Goal: Task Accomplishment & Management: Complete application form

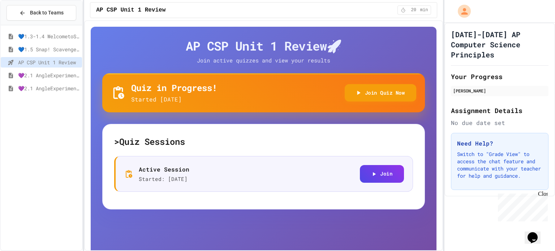
click at [52, 53] on div "💙1.5 Snap! ScavengerHunt" at bounding box center [41, 49] width 81 height 10
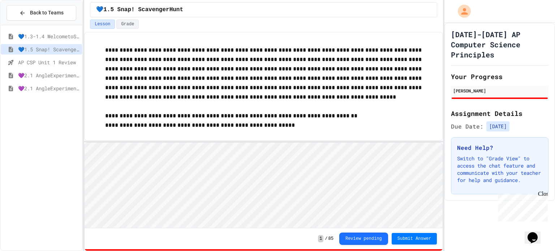
click at [48, 75] on span "💜2.1 AngleExperiments1" at bounding box center [48, 76] width 61 height 8
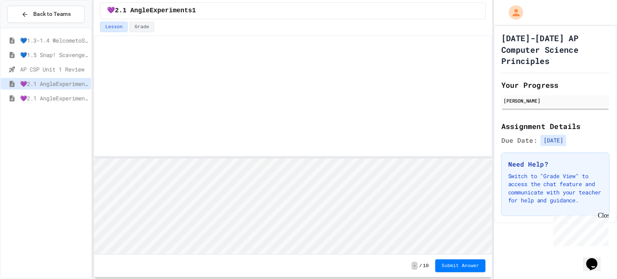
scroll to position [0, 0]
click at [163, 142] on html "Loading project... ! Error Loading Project There was an error loading the proje…" at bounding box center [264, 142] width 358 height 0
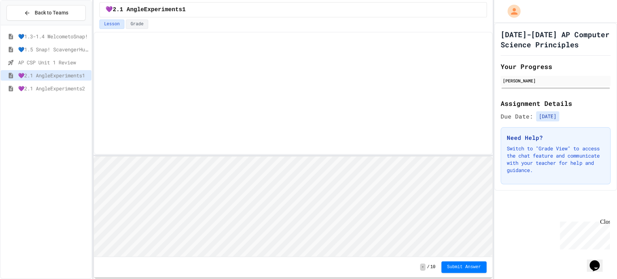
click at [376, 156] on html "Loading project... ! Error Loading Project There was an error loading the proje…" at bounding box center [293, 156] width 398 height 0
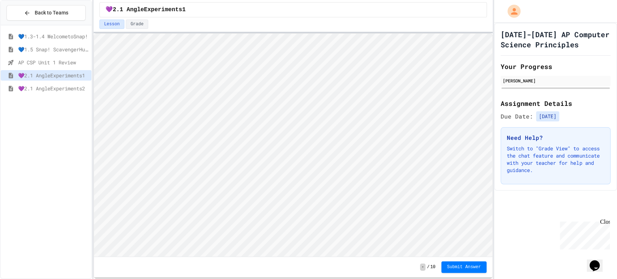
click at [401, 0] on html "We are updating our servers at 7PM EST on 3/11/2025. JuiceMind should continue …" at bounding box center [308, 139] width 617 height 279
type textarea "**********"
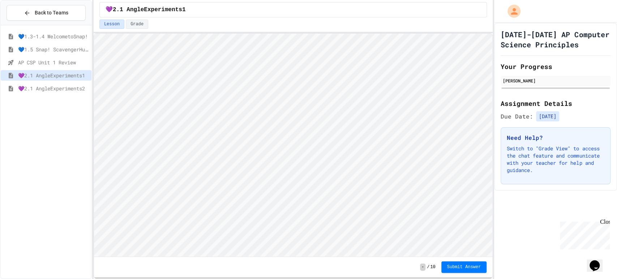
type textarea "**********"
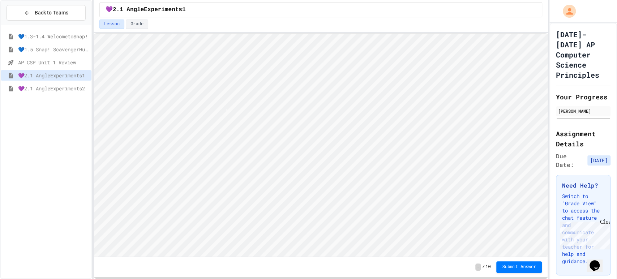
click at [546, 165] on div "Back to Teams 💙1.3-1.4 WelcometoSnap! 💙1.5 Snap! ScavengerHunt AP CSP Unit 1 Re…" at bounding box center [308, 139] width 617 height 279
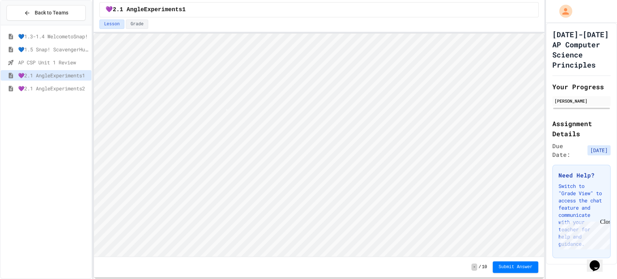
scroll to position [3, 0]
click at [140, 27] on button "Grade" at bounding box center [137, 24] width 22 height 9
click at [115, 23] on button "Lesson" at bounding box center [111, 24] width 25 height 9
type textarea "**********"
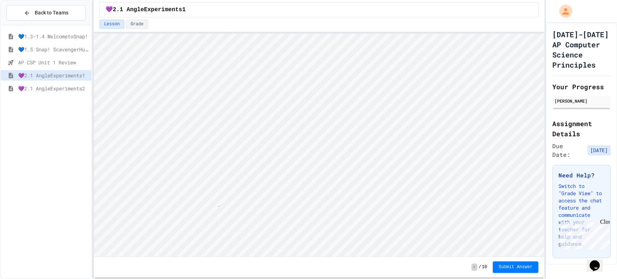
click at [76, 86] on span "💜2.1 AngleExperiments2" at bounding box center [53, 89] width 70 height 8
click at [37, 77] on span "💜2.1 AngleExperiments1" at bounding box center [53, 76] width 70 height 8
click at [68, 85] on span "💜2.1 AngleExperiments2" at bounding box center [53, 89] width 70 height 8
type textarea "**********"
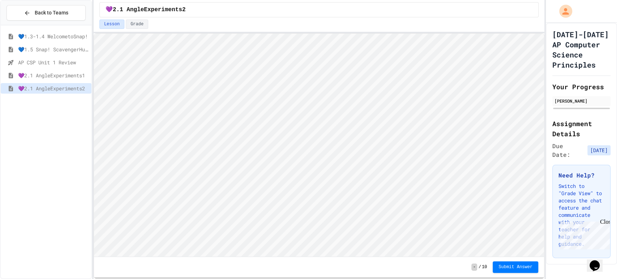
scroll to position [3, 0]
click at [66, 77] on span "💜2.1 AngleExperiments1" at bounding box center [53, 76] width 70 height 8
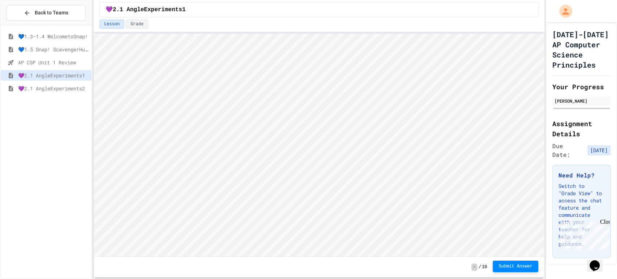
click at [530, 251] on span "Submit Answer" at bounding box center [515, 266] width 34 height 6
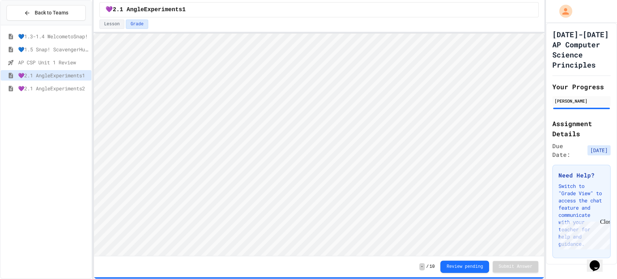
click at [37, 85] on span "💜2.1 AngleExperiments2" at bounding box center [53, 89] width 70 height 8
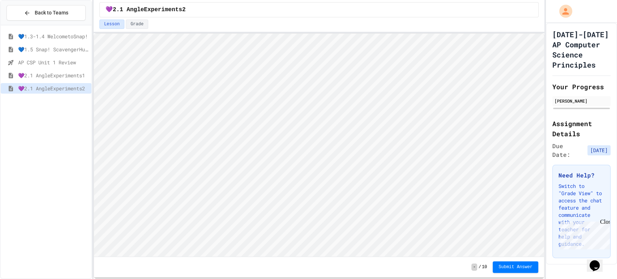
scroll to position [0, 0]
type textarea "*********"
click at [516, 251] on button "Submit Answer" at bounding box center [516, 267] width 46 height 12
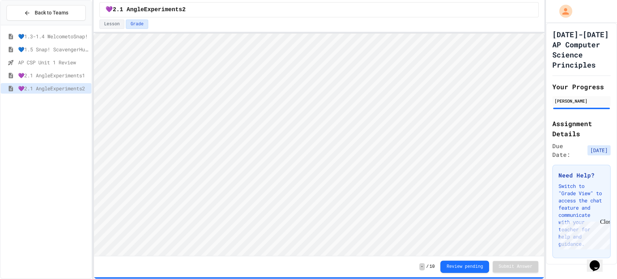
click at [59, 67] on div "AP CSP Unit 1 Review" at bounding box center [46, 63] width 91 height 13
click at [59, 64] on span "AP CSP Unit 1 Review" at bounding box center [53, 63] width 70 height 8
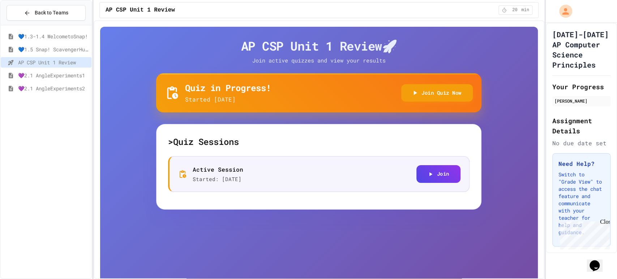
click at [52, 70] on div "💜2.1 AngleExperiments1" at bounding box center [46, 75] width 91 height 10
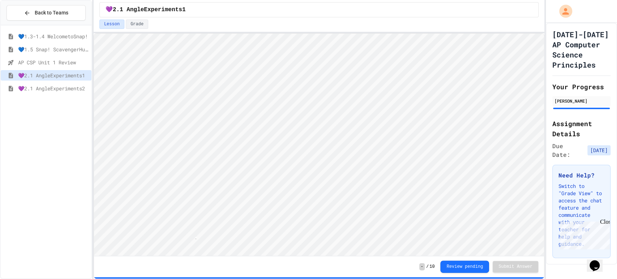
scroll to position [0, 6]
type textarea "***"
type textarea "**"
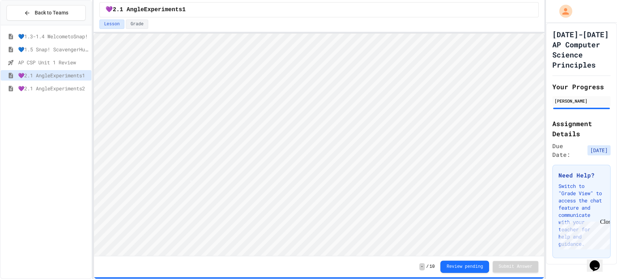
scroll to position [0, 0]
click at [36, 88] on span "💜2.1 AngleExperiments2" at bounding box center [53, 89] width 70 height 8
type textarea "*"
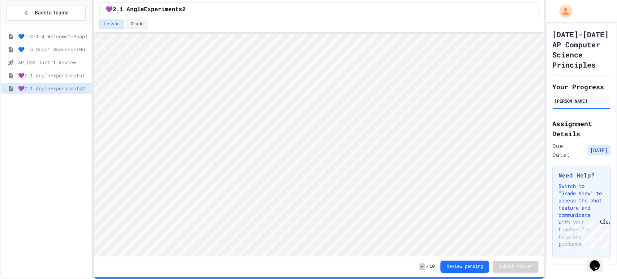
type textarea "*"
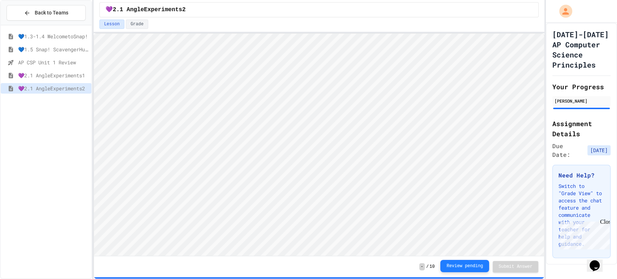
click at [474, 251] on button "Review pending" at bounding box center [464, 266] width 49 height 12
click at [478, 251] on button "Review pending" at bounding box center [464, 266] width 49 height 12
